Goal: Obtain resource: Obtain resource

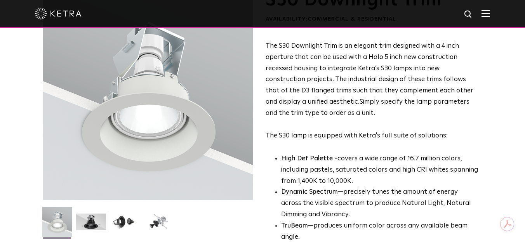
scroll to position [68, 0]
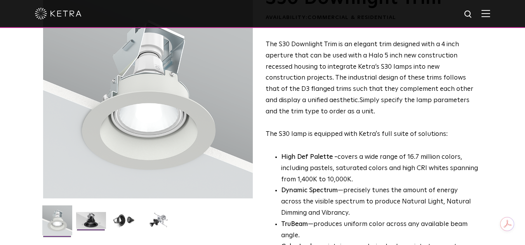
click at [92, 222] on img at bounding box center [91, 223] width 30 height 23
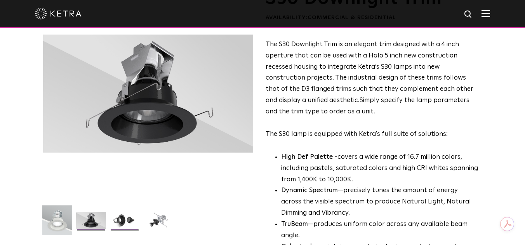
click at [129, 218] on img at bounding box center [125, 223] width 30 height 23
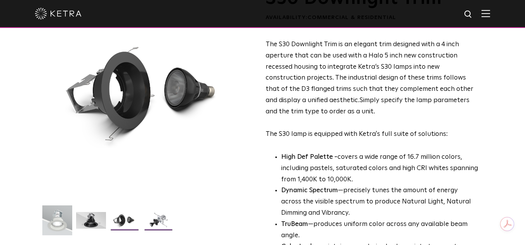
click at [163, 223] on img at bounding box center [159, 223] width 30 height 23
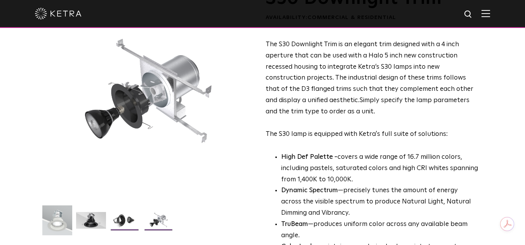
click at [118, 222] on img at bounding box center [125, 223] width 30 height 23
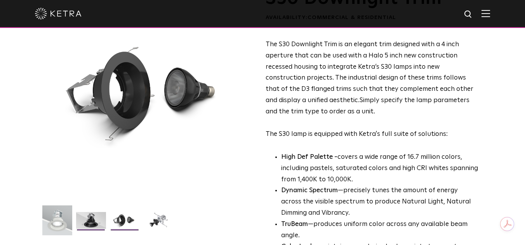
click at [83, 220] on img at bounding box center [91, 223] width 30 height 23
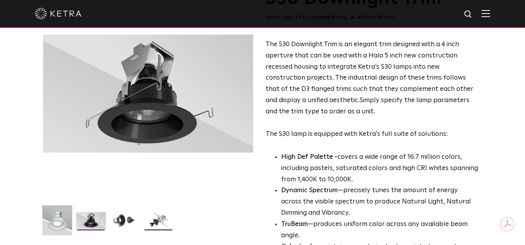
click at [154, 216] on img at bounding box center [159, 223] width 30 height 23
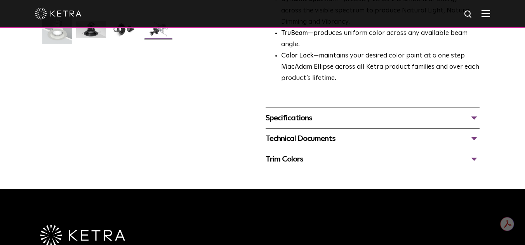
scroll to position [270, 0]
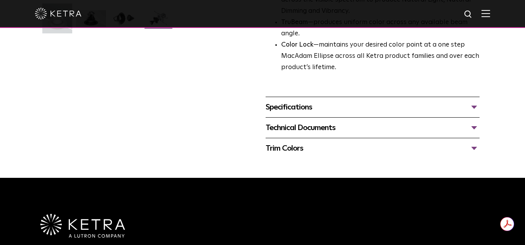
click at [474, 105] on div "Specifications" at bounding box center [372, 107] width 214 height 12
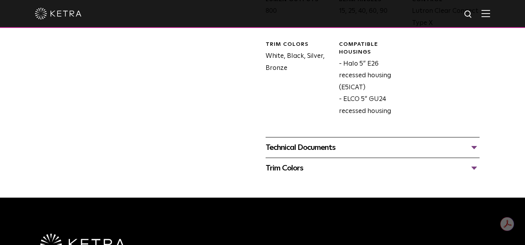
scroll to position [402, 0]
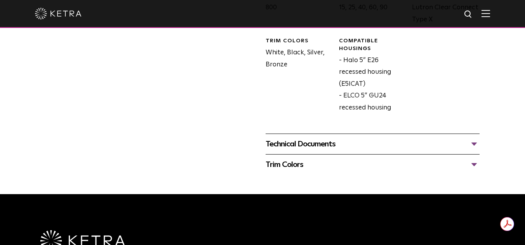
click at [475, 141] on div "Technical Documents" at bounding box center [372, 144] width 214 height 12
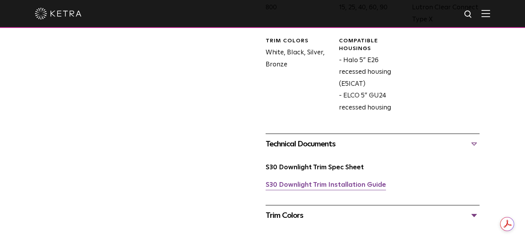
click at [327, 184] on link "S30 Downlight Trim Installation Guide" at bounding box center [325, 185] width 120 height 7
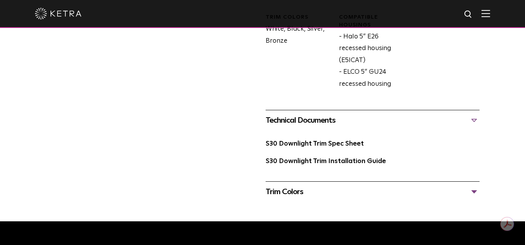
scroll to position [428, 0]
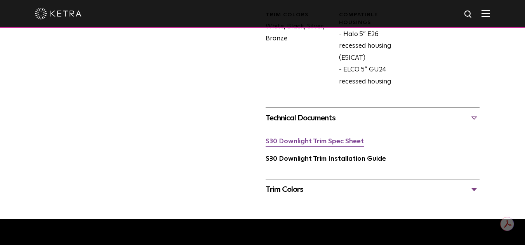
click at [319, 142] on link "S30 Downlight Trim Spec Sheet" at bounding box center [314, 141] width 98 height 7
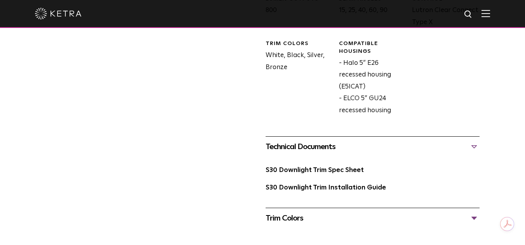
scroll to position [397, 0]
